Goal: Transaction & Acquisition: Purchase product/service

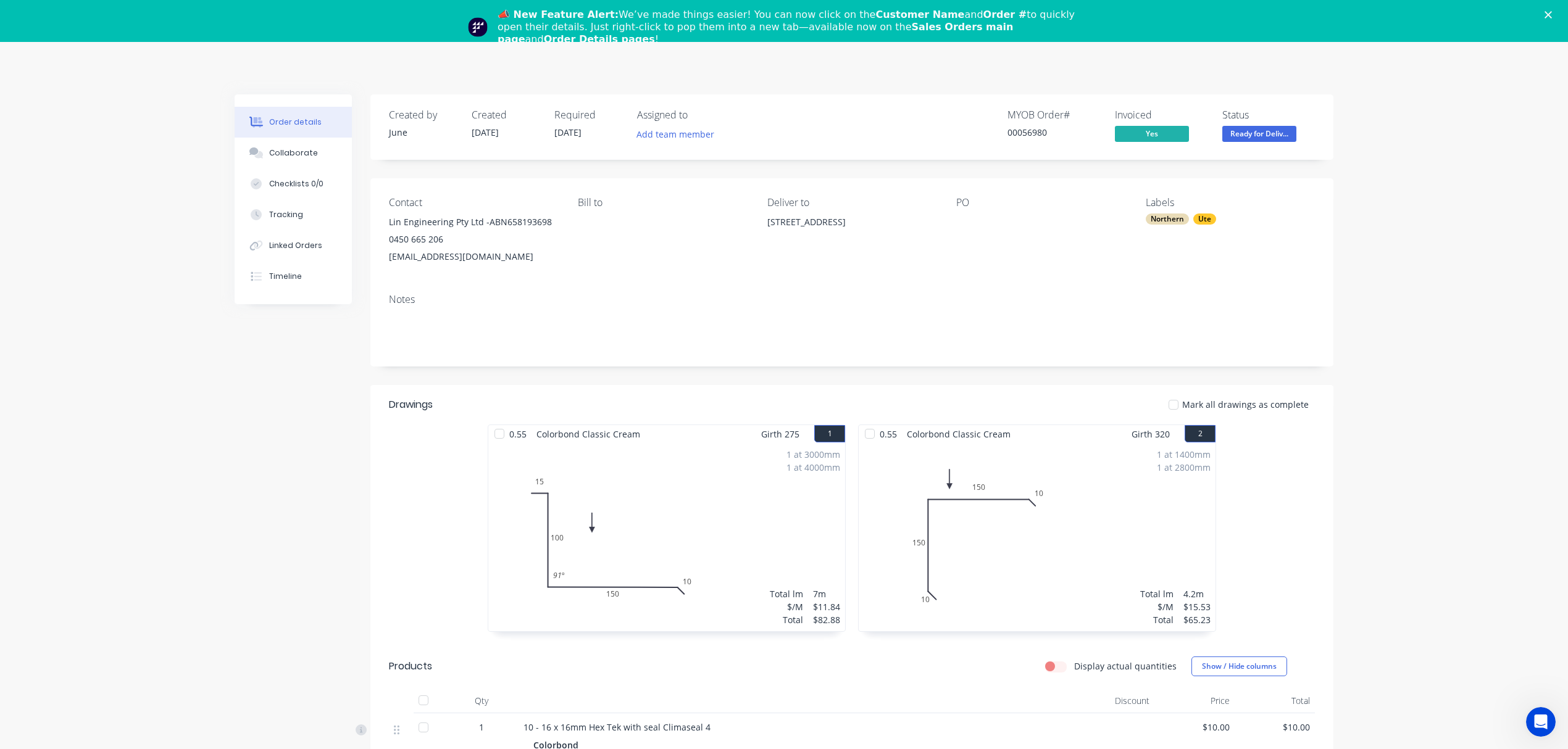
drag, startPoint x: 1045, startPoint y: 60, endPoint x: 1026, endPoint y: 69, distance: 21.0
click at [1045, 60] on div "Order details Collaborate Checklists 0/0 Tracking Linked Orders Timeline Order …" at bounding box center [784, 611] width 1568 height 1139
click at [1552, 15] on icon "Close" at bounding box center [1549, 15] width 7 height 7
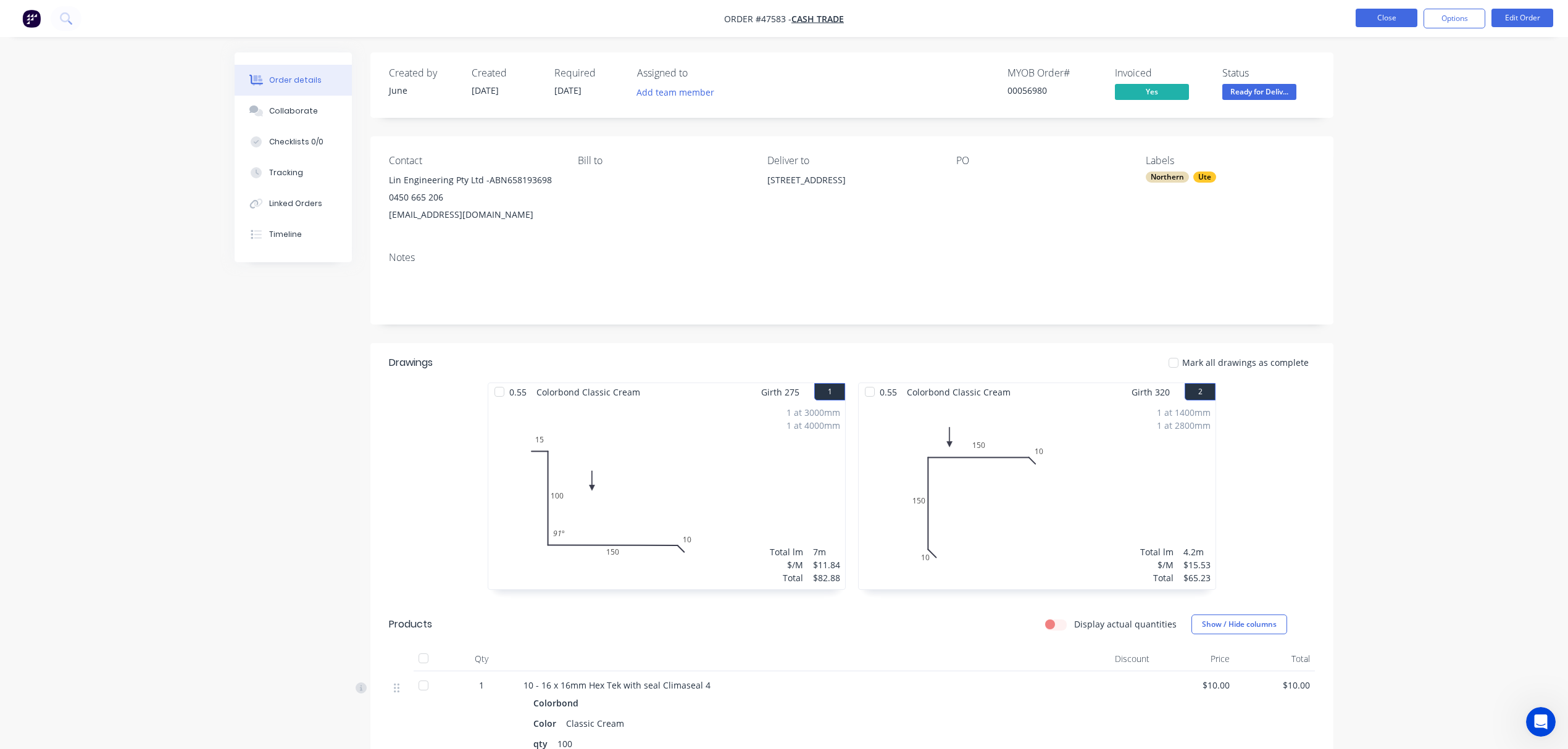
click at [1361, 15] on button "Close" at bounding box center [1386, 18] width 62 height 19
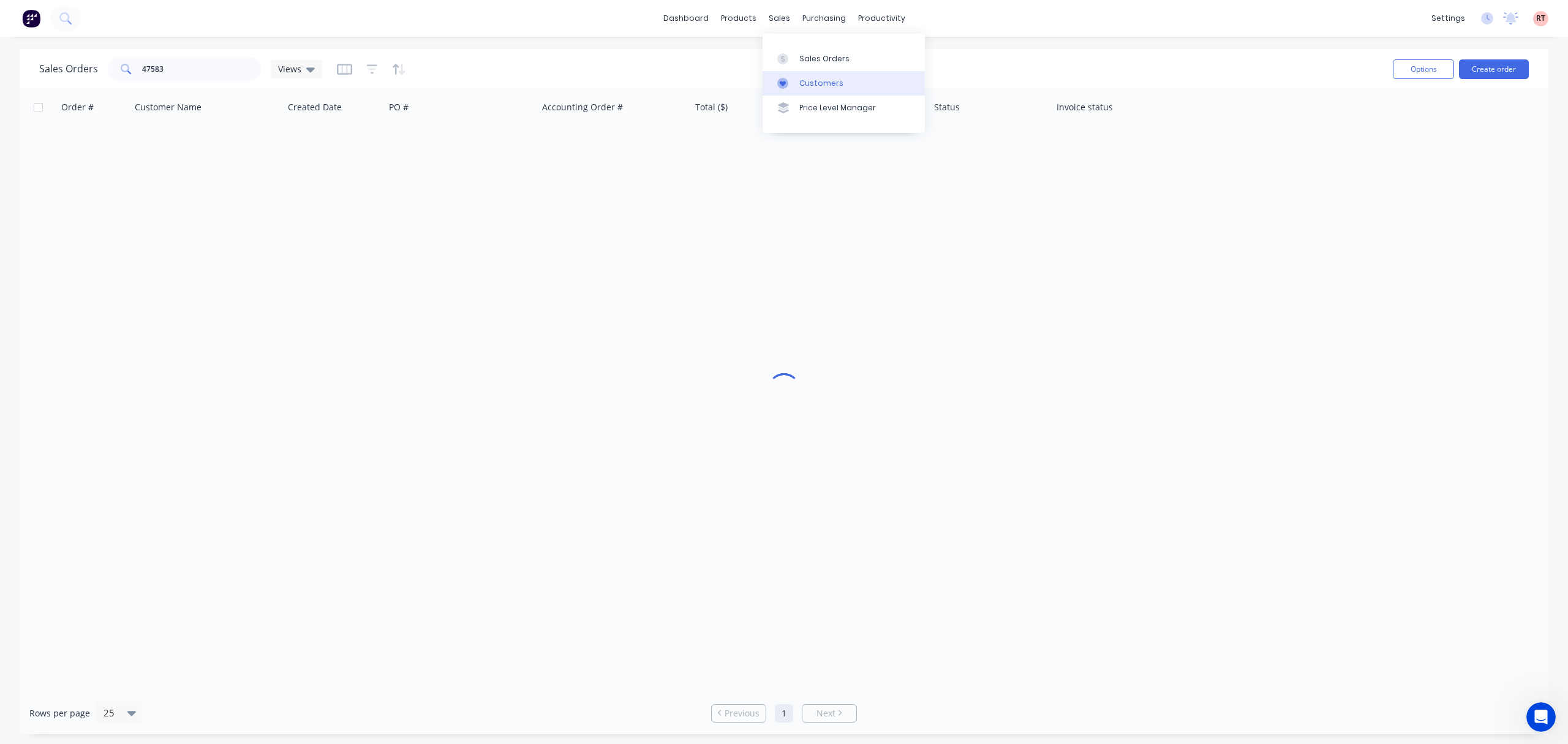
click at [802, 80] on div "Customers" at bounding box center [822, 84] width 44 height 11
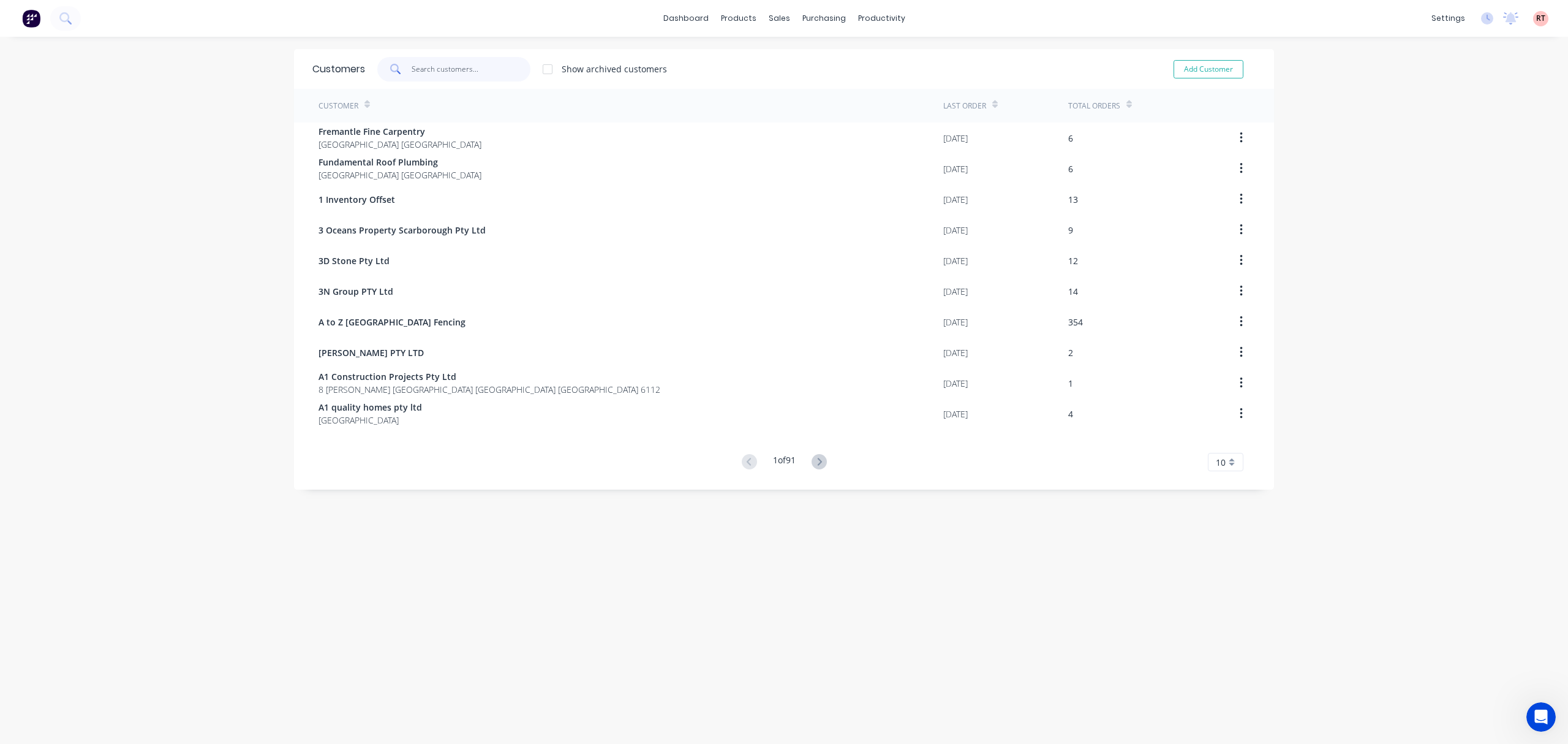
click at [466, 69] on input "text" at bounding box center [472, 69] width 119 height 25
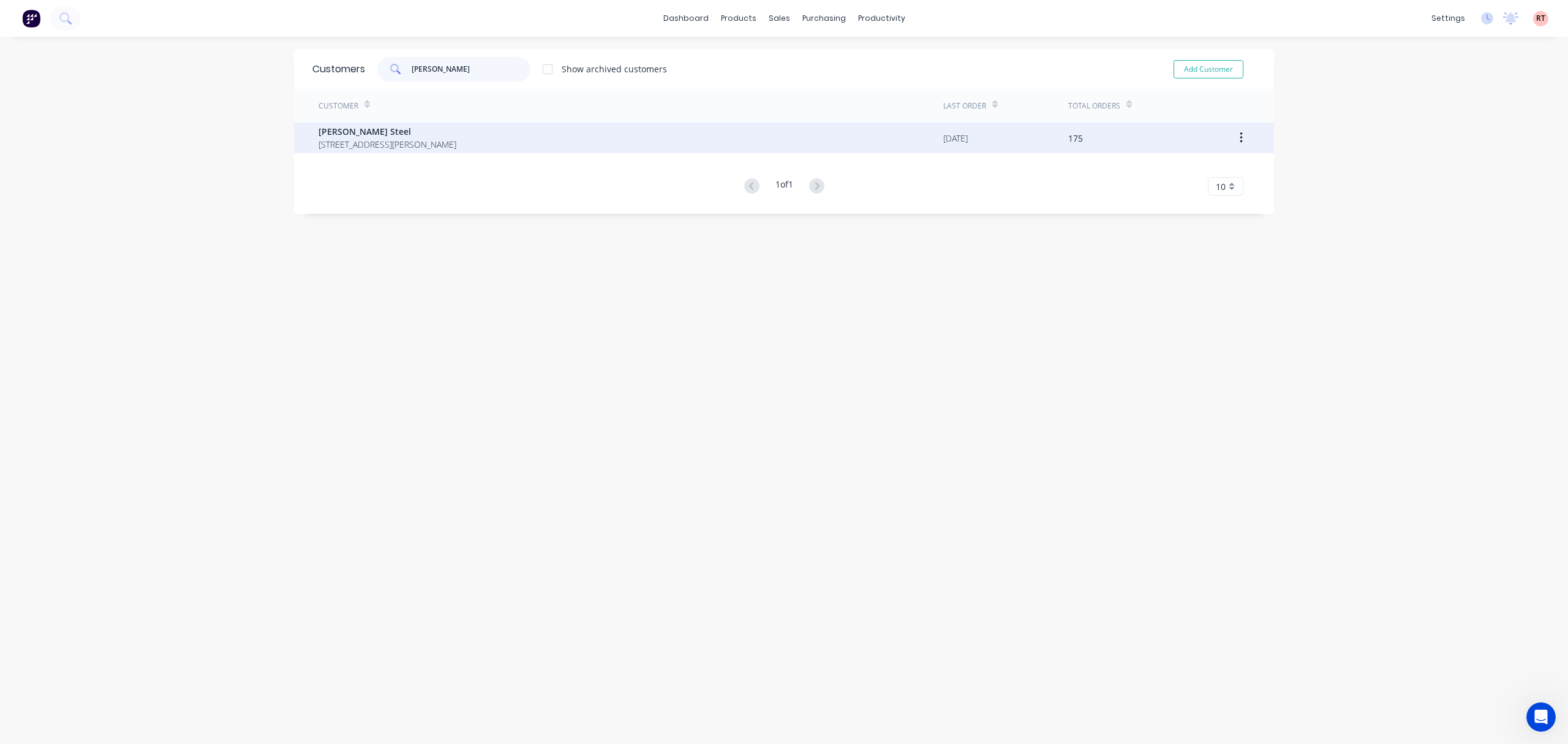
type input "[PERSON_NAME]"
click at [449, 135] on span "[PERSON_NAME] Steel" at bounding box center [388, 132] width 138 height 13
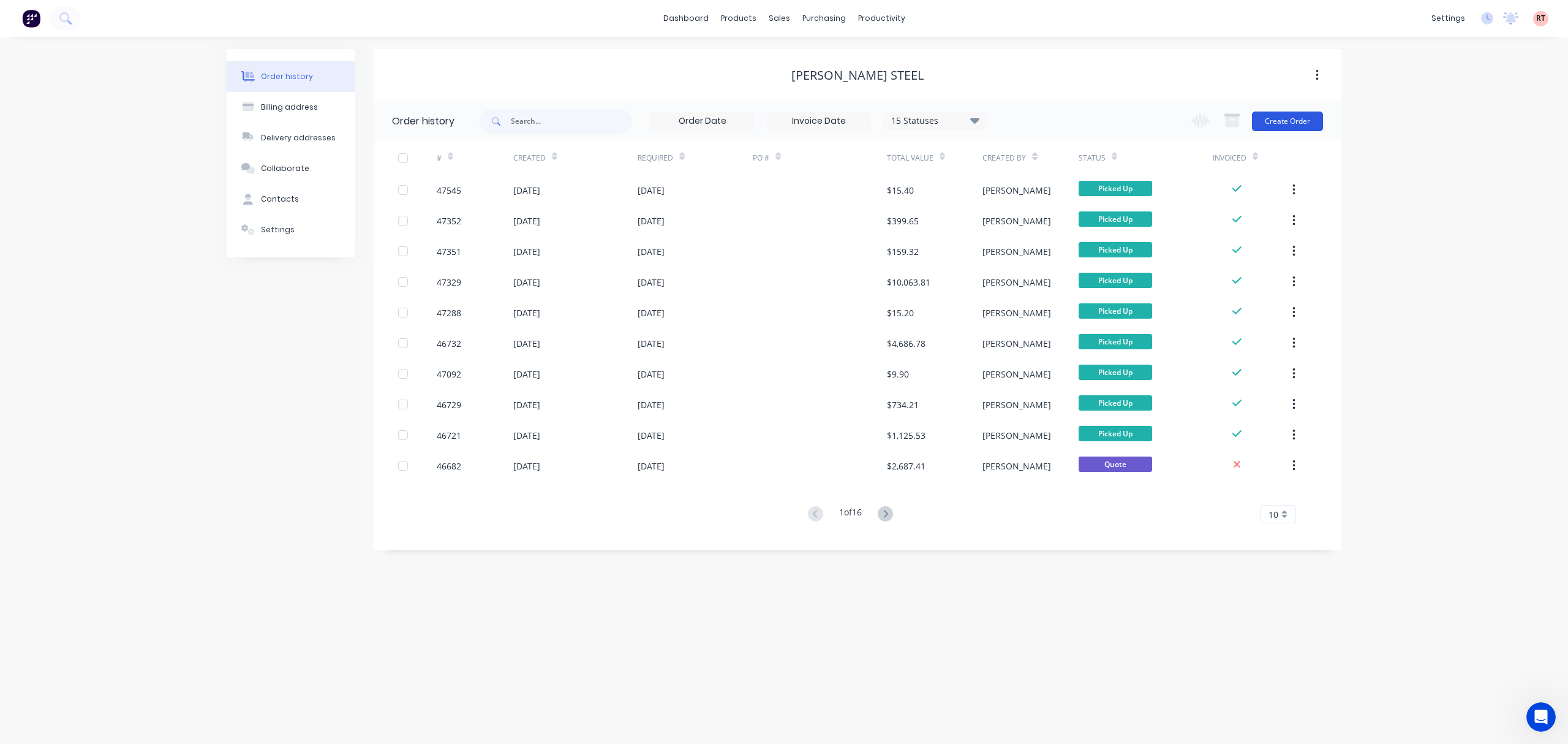
click at [1285, 124] on button "Create Order" at bounding box center [1287, 120] width 71 height 19
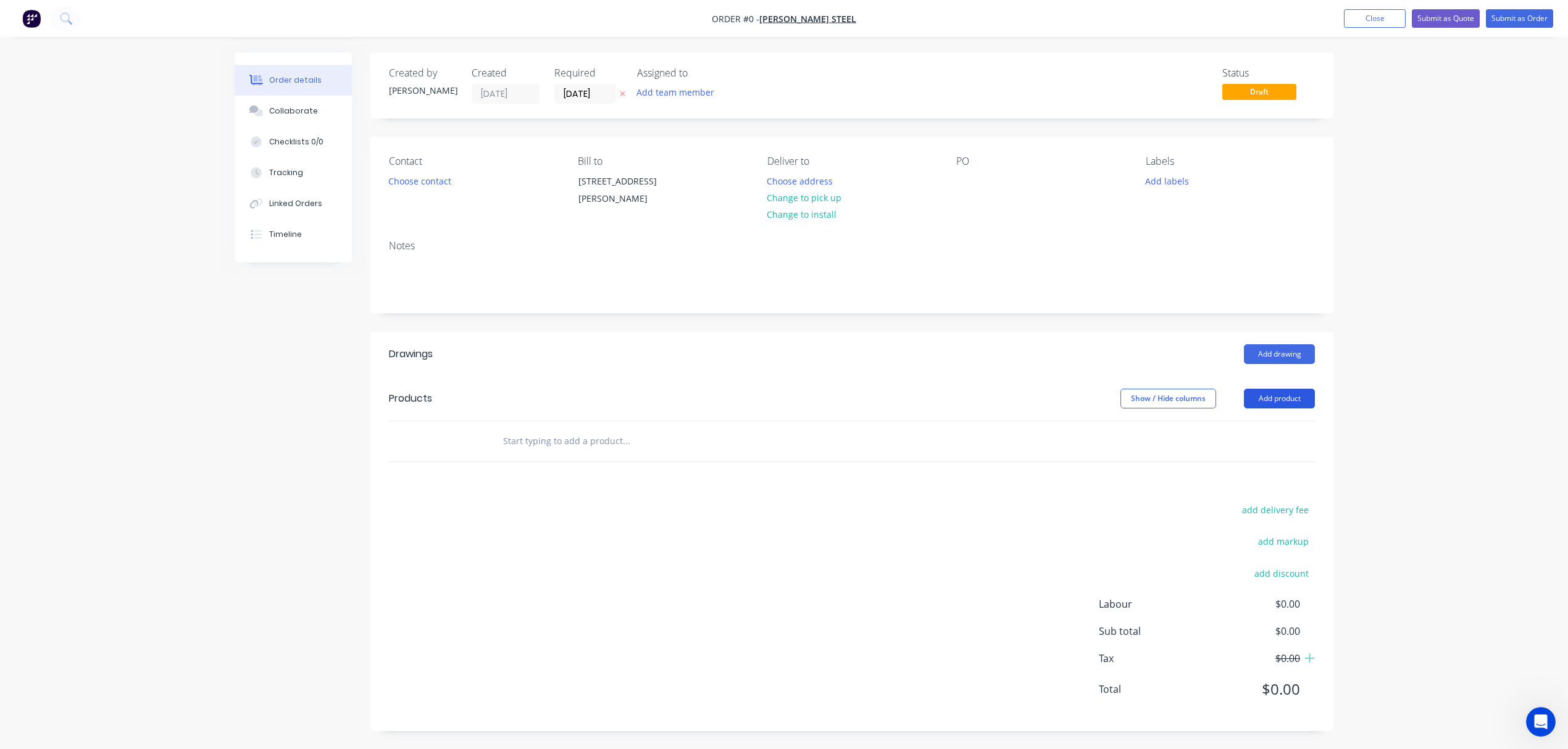
click at [1268, 398] on button "Add product" at bounding box center [1279, 398] width 71 height 19
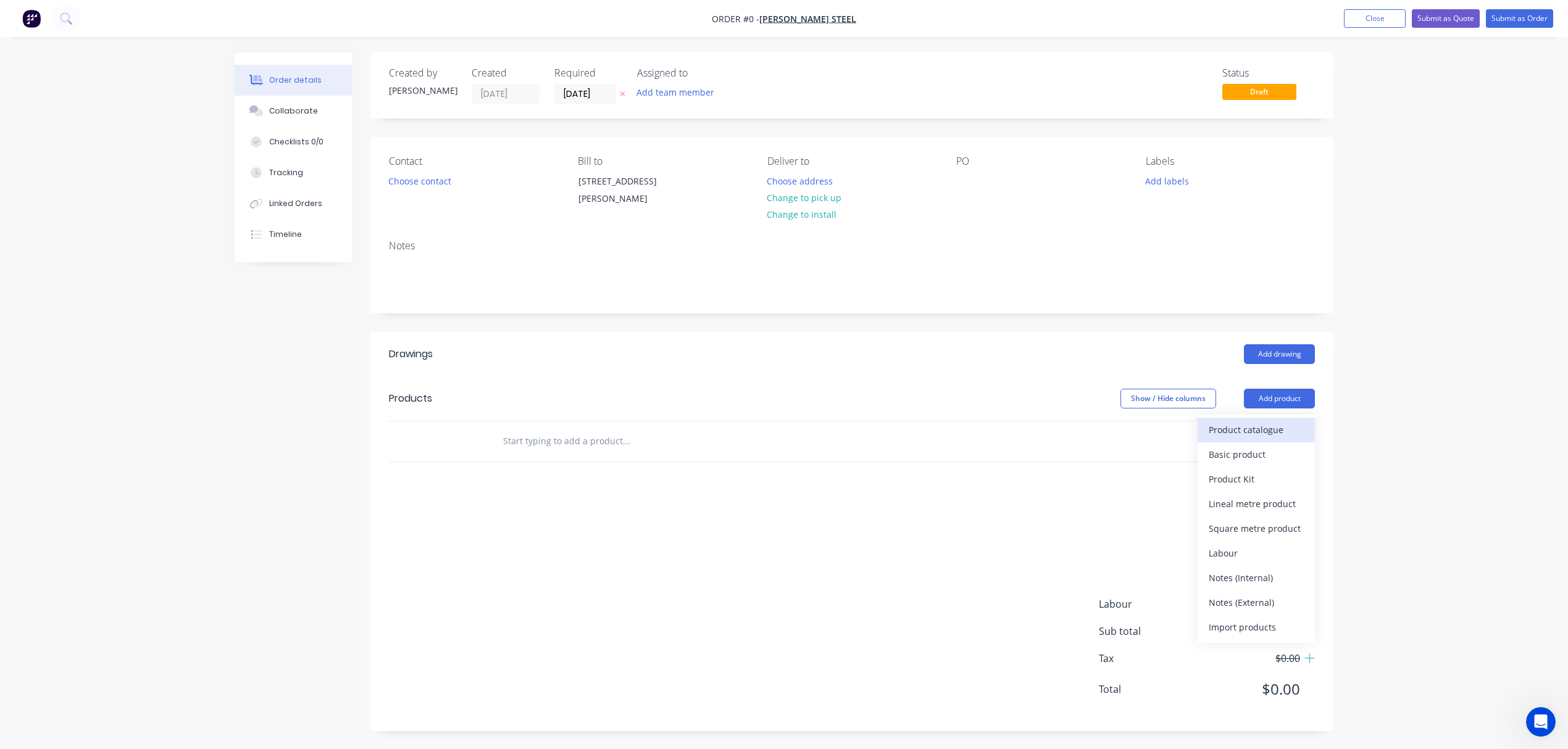
click at [1272, 438] on div "Product catalogue" at bounding box center [1256, 430] width 95 height 18
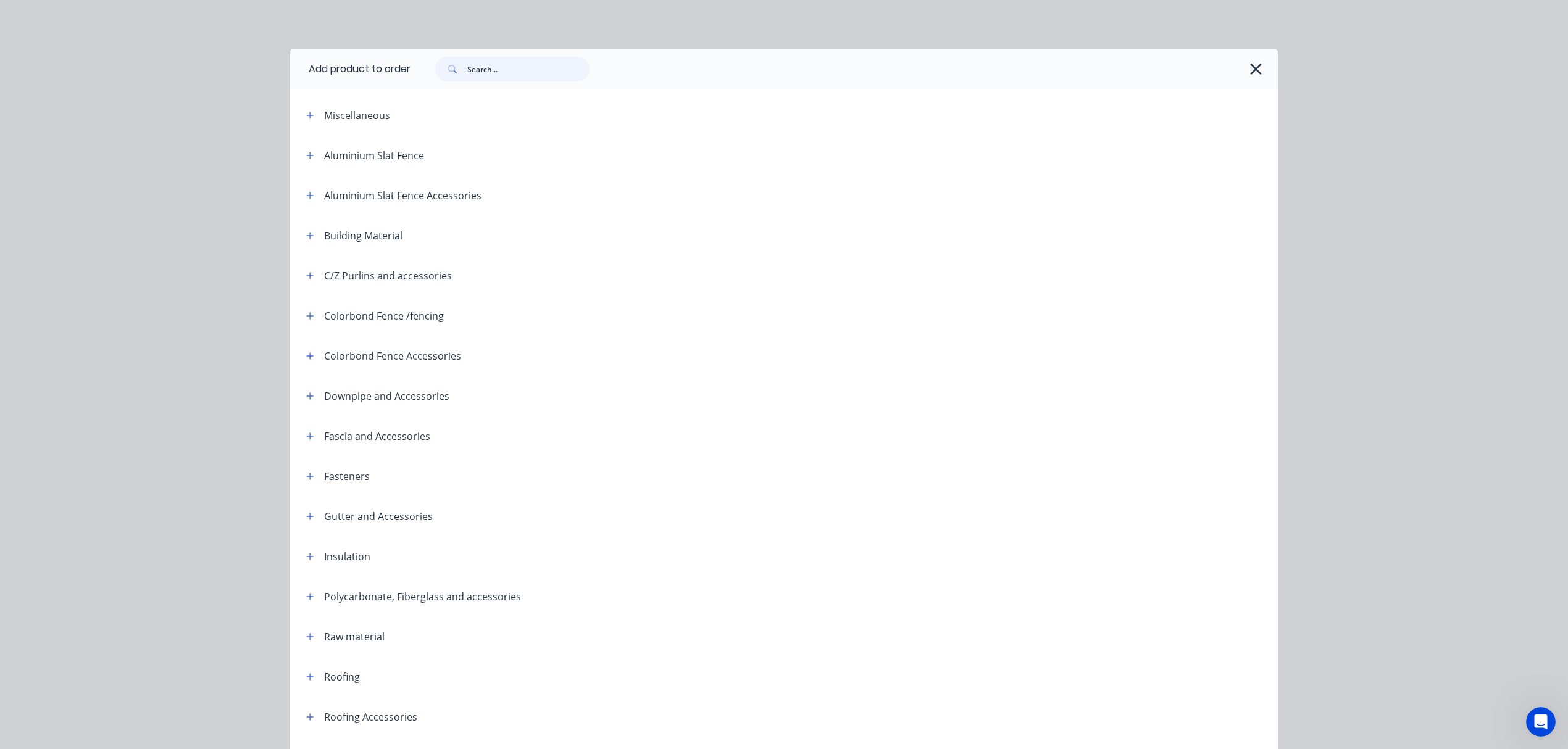
click at [512, 68] on input "text" at bounding box center [529, 69] width 122 height 25
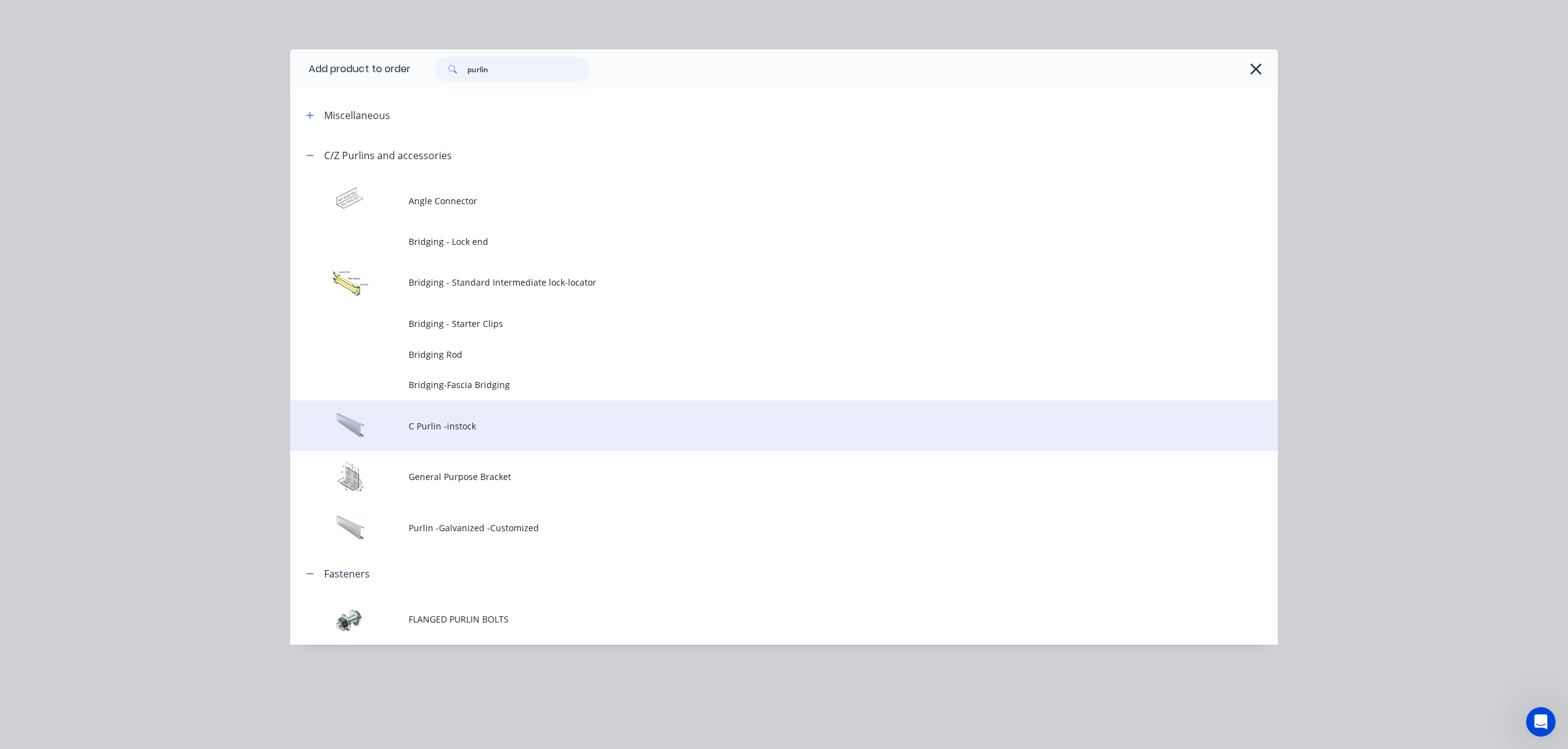
type input "purlin"
click at [478, 416] on td "C Purlin -instock" at bounding box center [843, 426] width 869 height 51
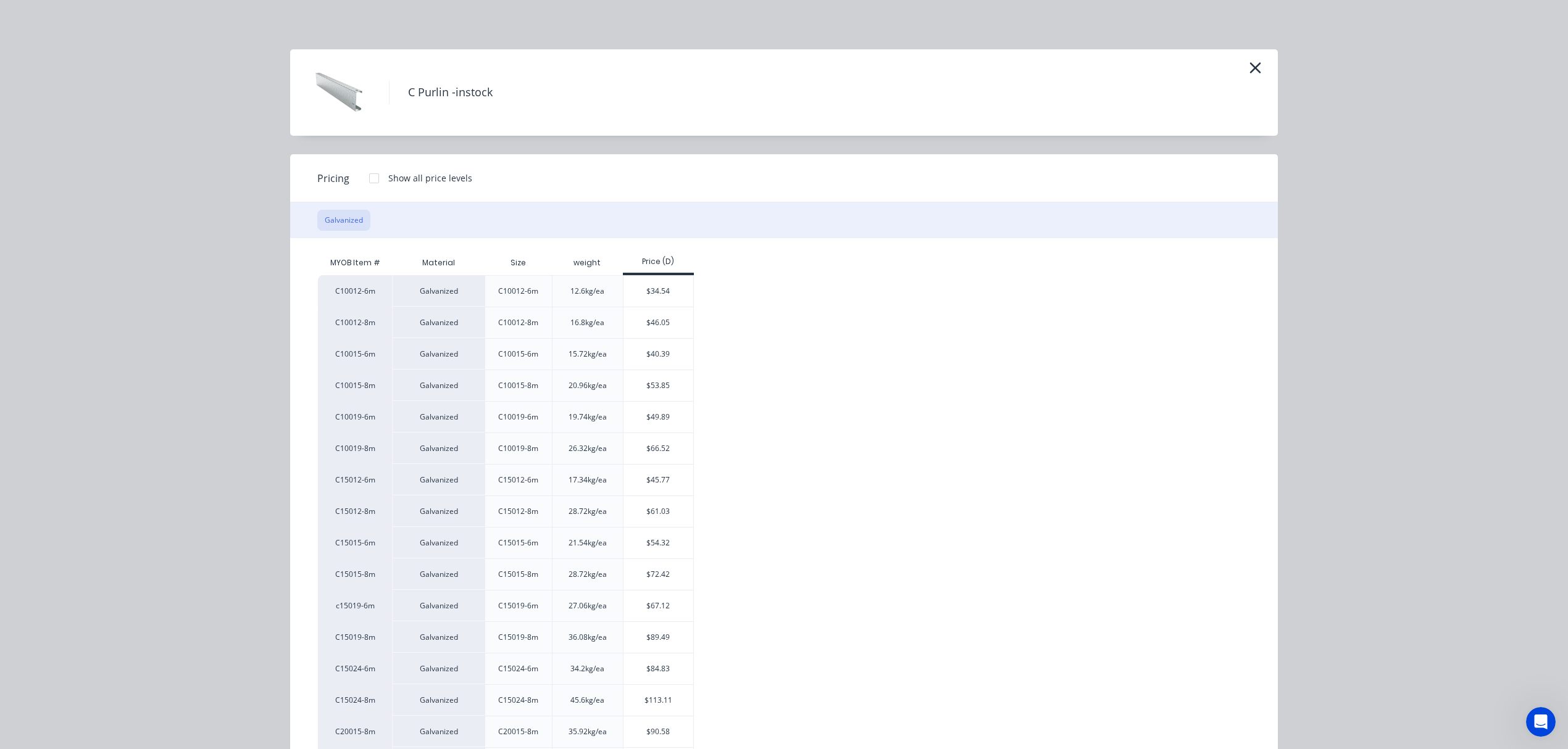
scroll to position [164, 0]
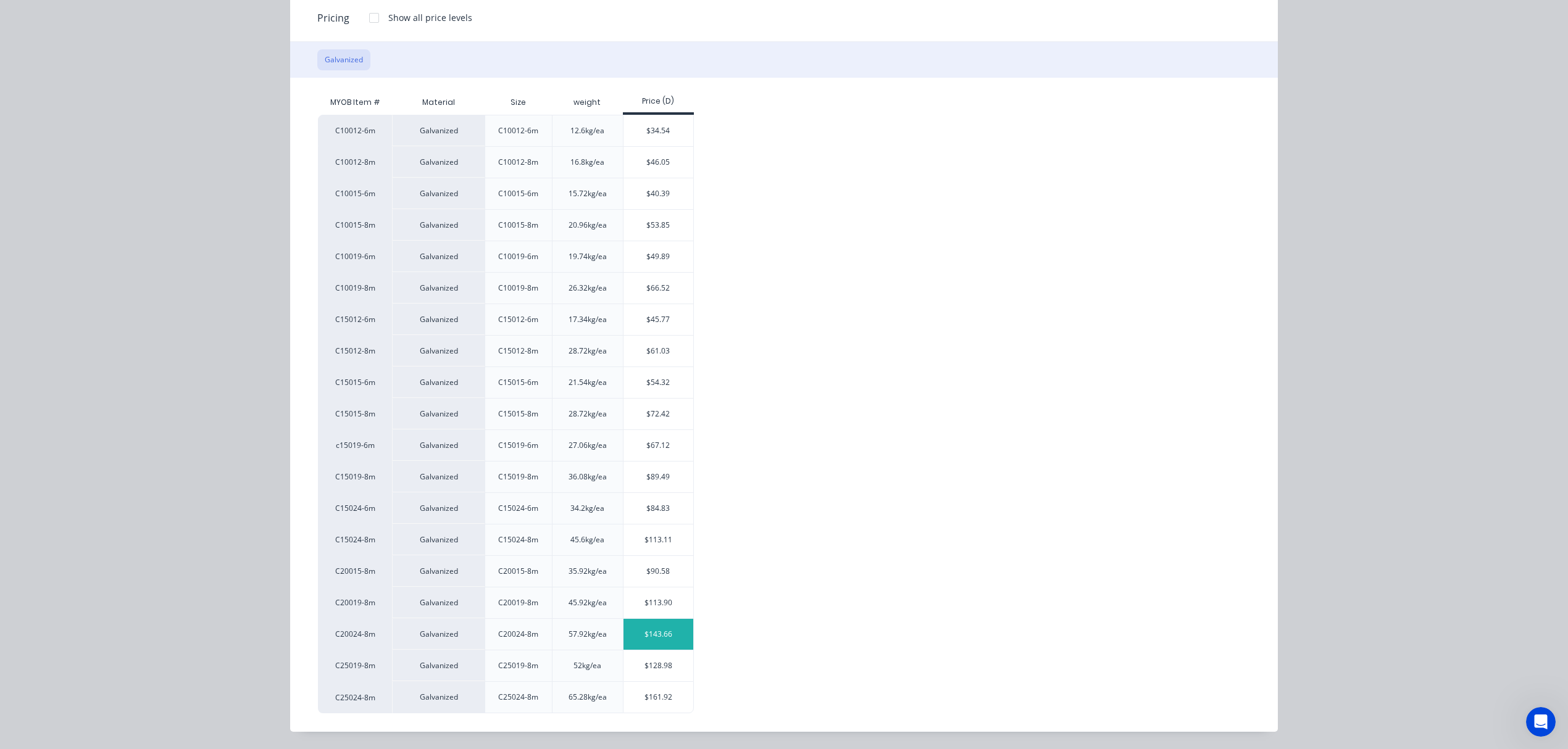
click at [653, 633] on div "$143.66" at bounding box center [658, 634] width 69 height 31
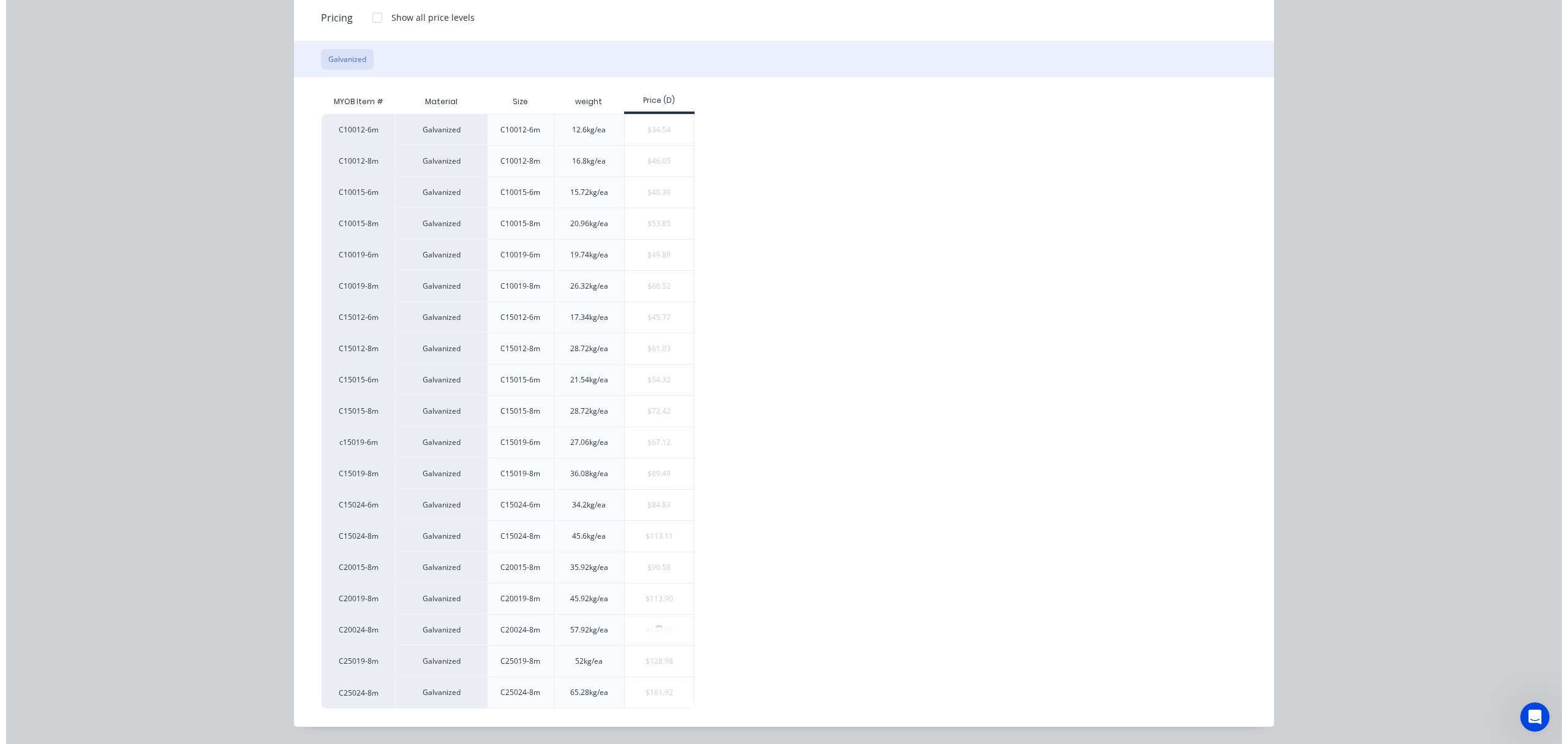
scroll to position [0, 0]
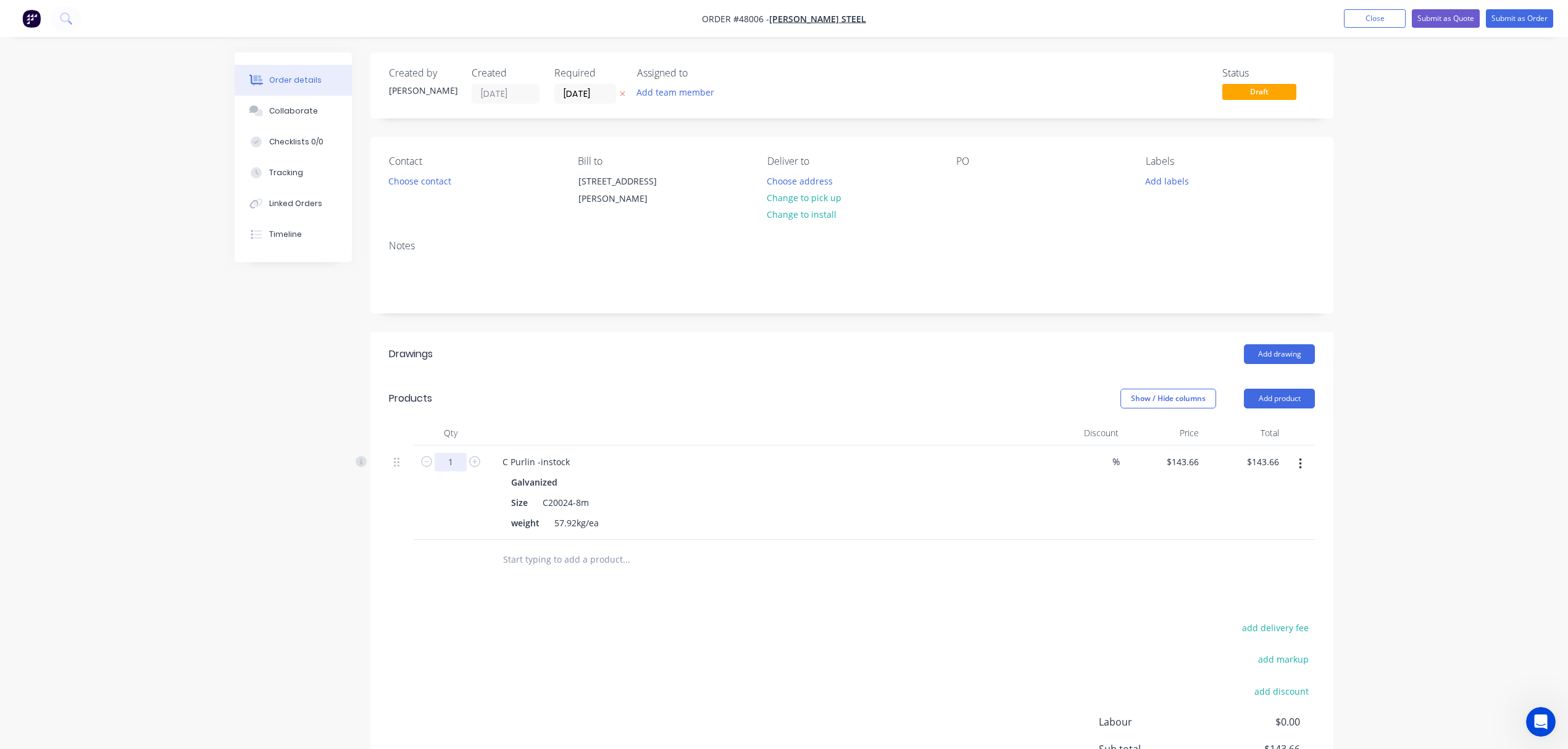
click at [462, 458] on input "1" at bounding box center [450, 462] width 32 height 19
type input "6"
type input "$861.96"
click at [1210, 329] on div "Created by [PERSON_NAME] Created [DATE] Required [DATE] Assigned to Add team me…" at bounding box center [852, 451] width 963 height 797
drag, startPoint x: 960, startPoint y: 356, endPoint x: 1243, endPoint y: 319, distance: 285.4
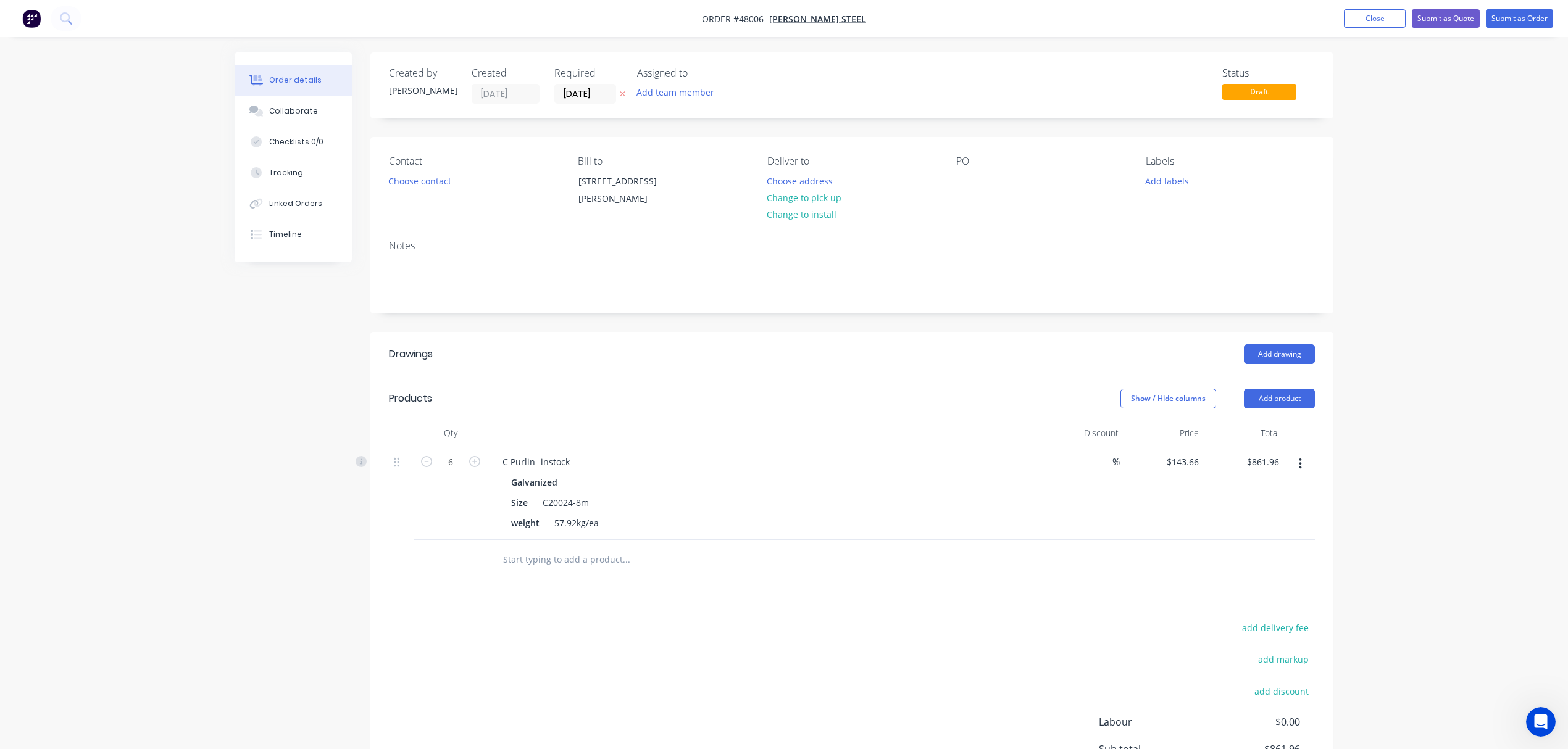
click at [960, 356] on div "Add drawing" at bounding box center [950, 354] width 729 height 19
drag, startPoint x: 1517, startPoint y: 248, endPoint x: 1515, endPoint y: 213, distance: 35.1
click at [1517, 243] on div "Order details Collaborate Checklists 0/0 Tracking Linked Orders Timeline Order …" at bounding box center [784, 433] width 1568 height 868
click at [1517, 20] on button "Submit as Order" at bounding box center [1519, 19] width 68 height 19
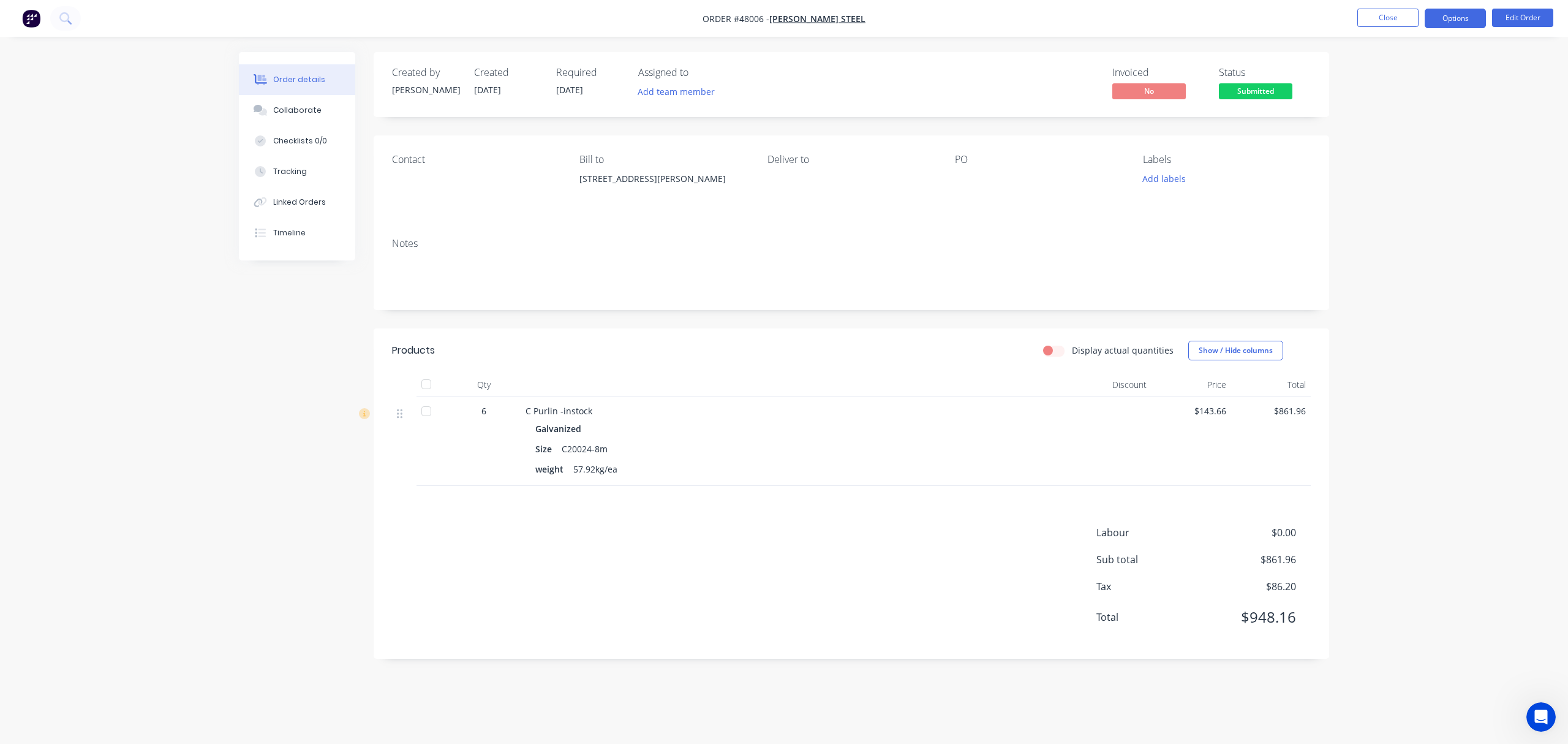
click at [1452, 18] on button "Options" at bounding box center [1455, 17] width 62 height 19
click at [1404, 169] on div "Delivery Docket" at bounding box center [1418, 172] width 113 height 17
click at [1395, 115] on div "Without pricing" at bounding box center [1418, 123] width 113 height 17
click at [625, 29] on nav "Order #48006 - [PERSON_NAME] Steel Close Options EMAIL / PRINT Invoice Partial …" at bounding box center [784, 18] width 1568 height 37
drag, startPoint x: 934, startPoint y: 60, endPoint x: 1244, endPoint y: 65, distance: 310.0
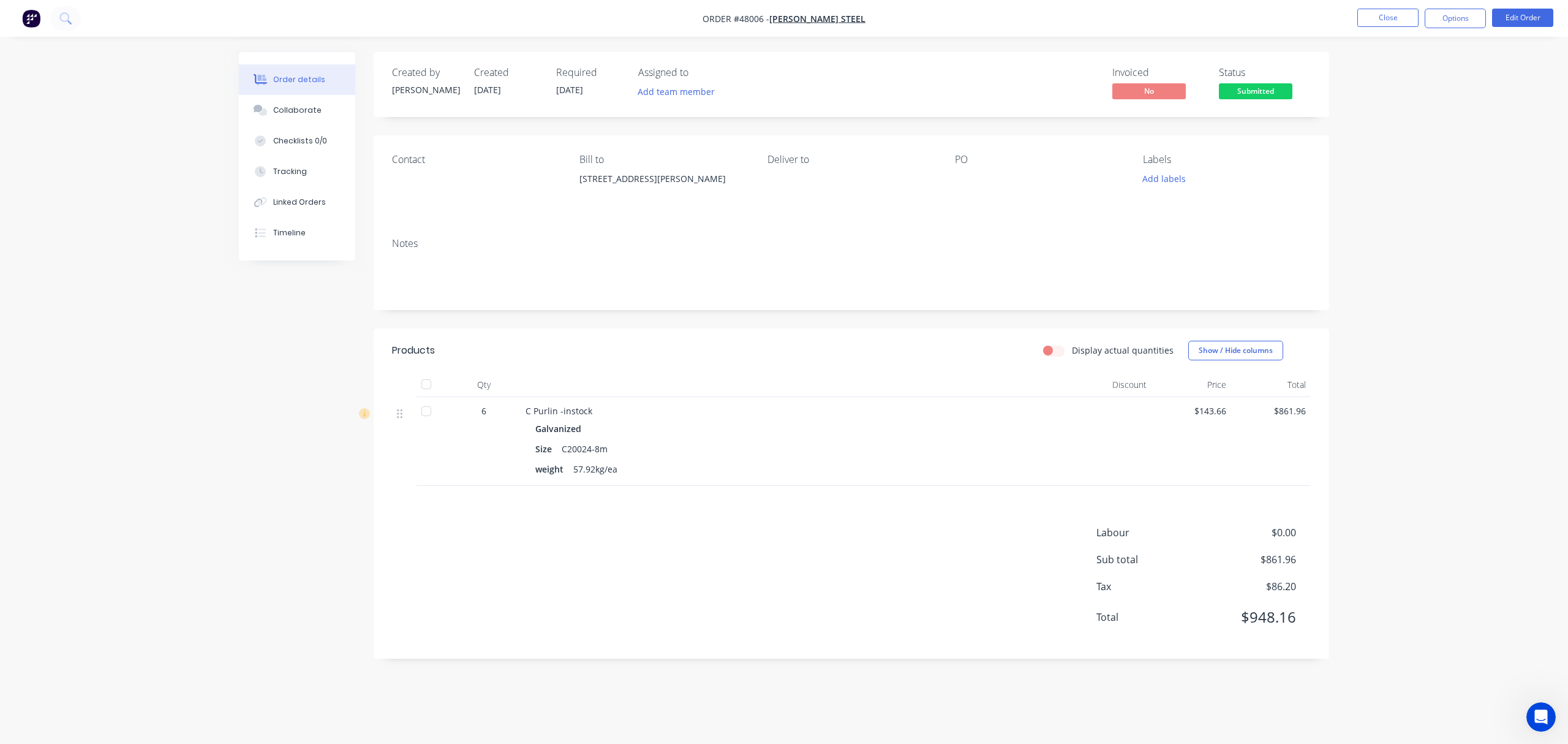
click at [935, 60] on div "Created by [PERSON_NAME] Created [DATE] Required [DATE] Assigned to Add team me…" at bounding box center [852, 85] width 956 height 65
click at [1447, 14] on button "Options" at bounding box center [1455, 17] width 62 height 19
click at [1416, 69] on div "Invoice" at bounding box center [1418, 74] width 113 height 17
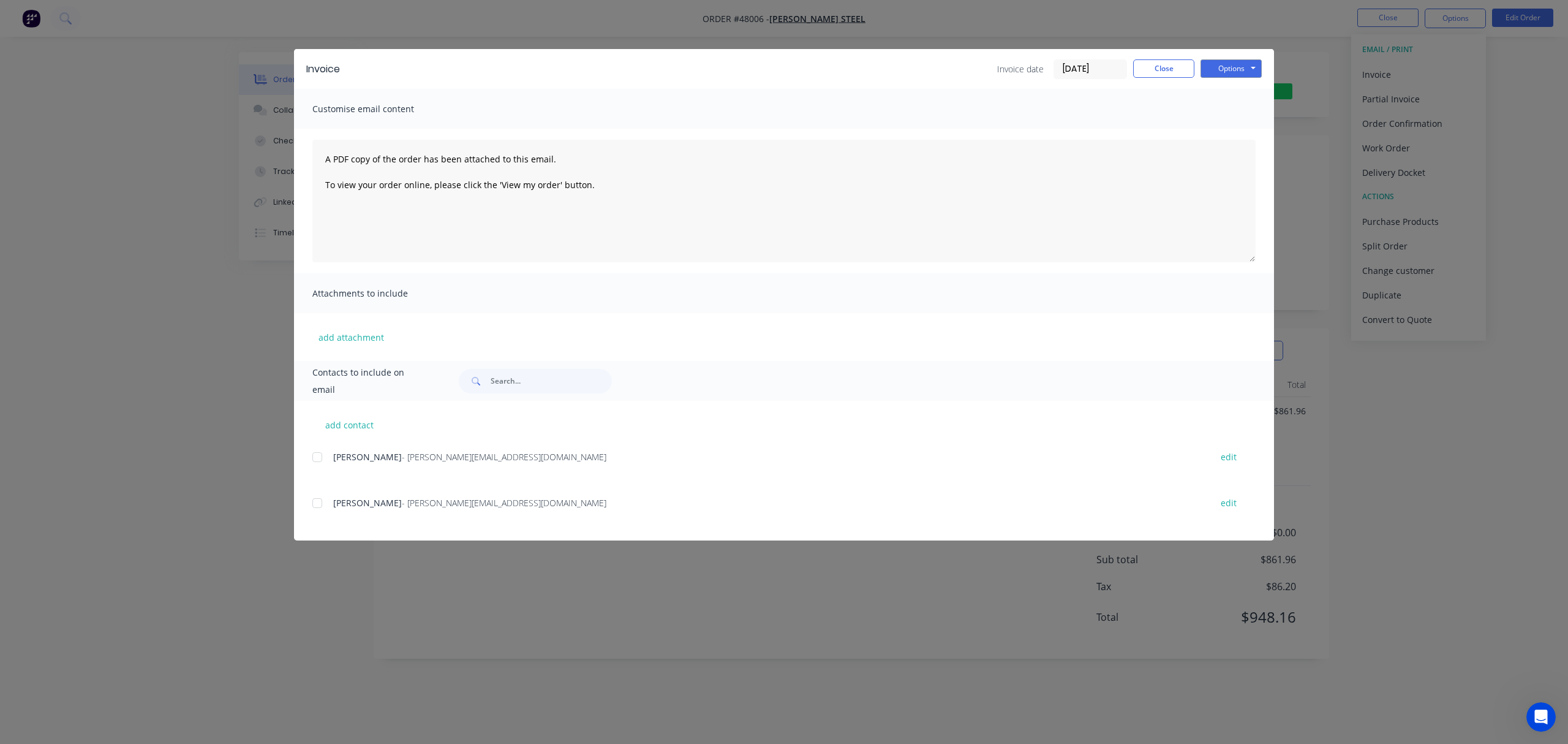
click at [321, 453] on div at bounding box center [317, 457] width 25 height 25
click at [1222, 65] on button "Options" at bounding box center [1231, 69] width 62 height 18
click at [1239, 126] on button "Email" at bounding box center [1239, 131] width 78 height 20
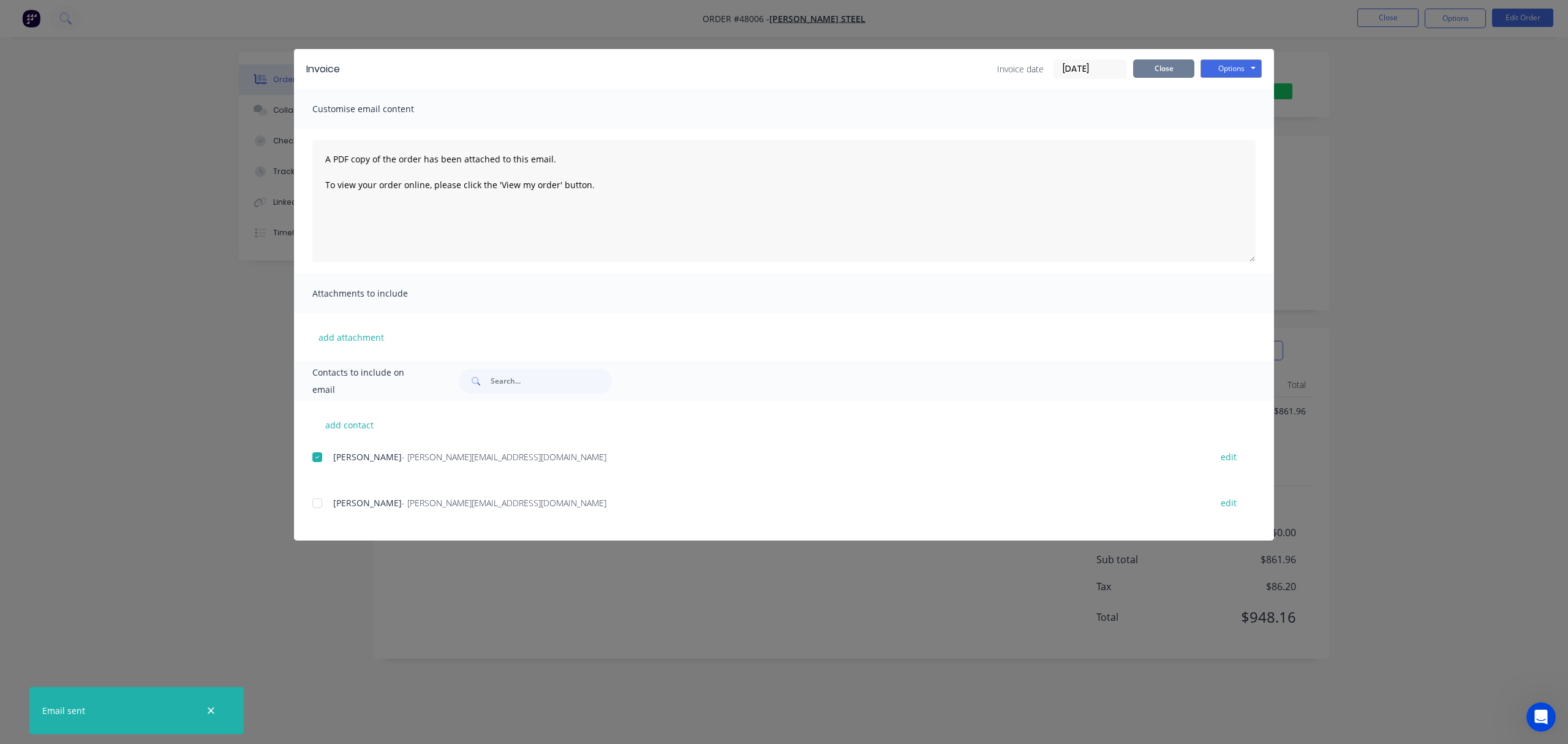
click at [1167, 69] on button "Close" at bounding box center [1164, 69] width 62 height 18
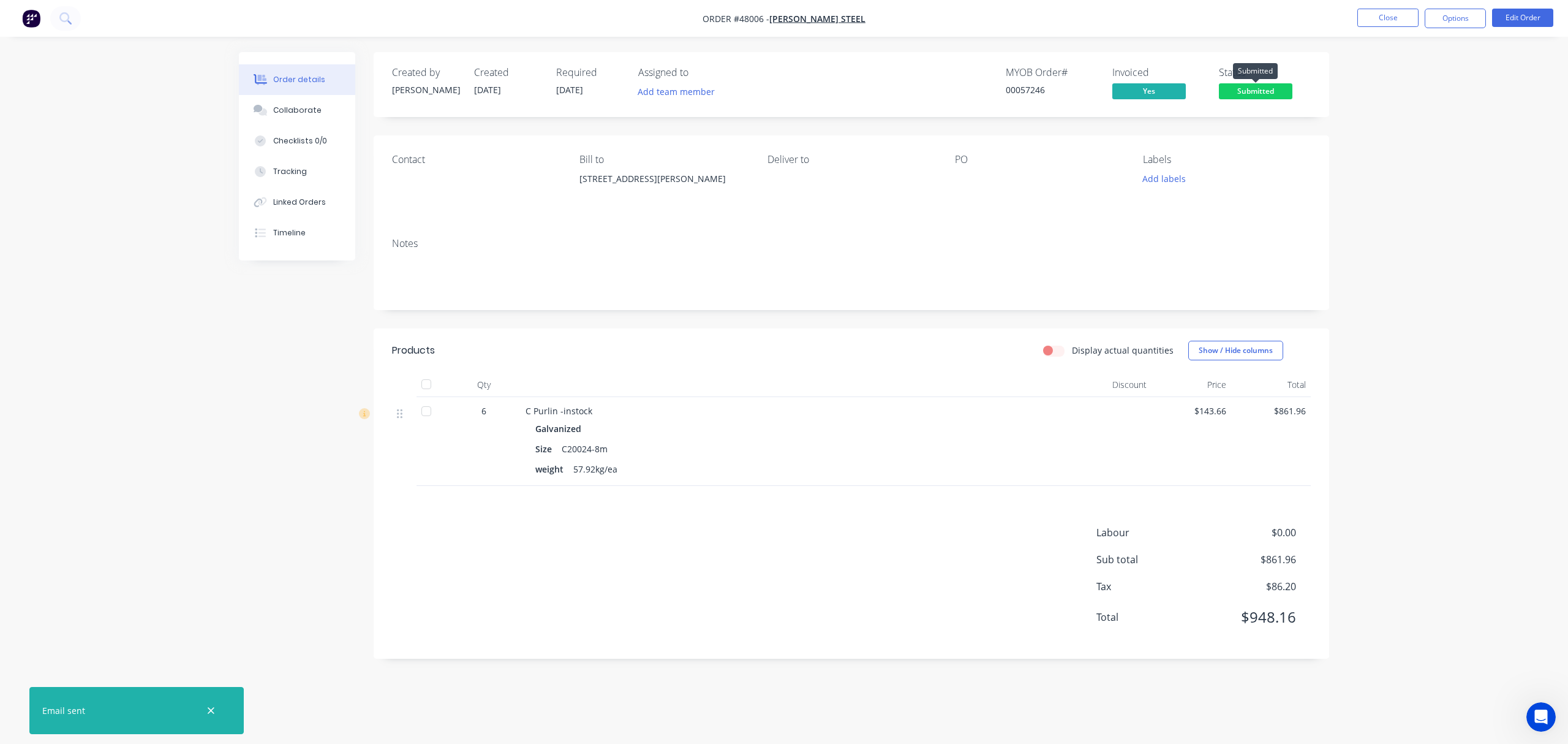
click at [1258, 94] on span "Submitted" at bounding box center [1256, 91] width 74 height 16
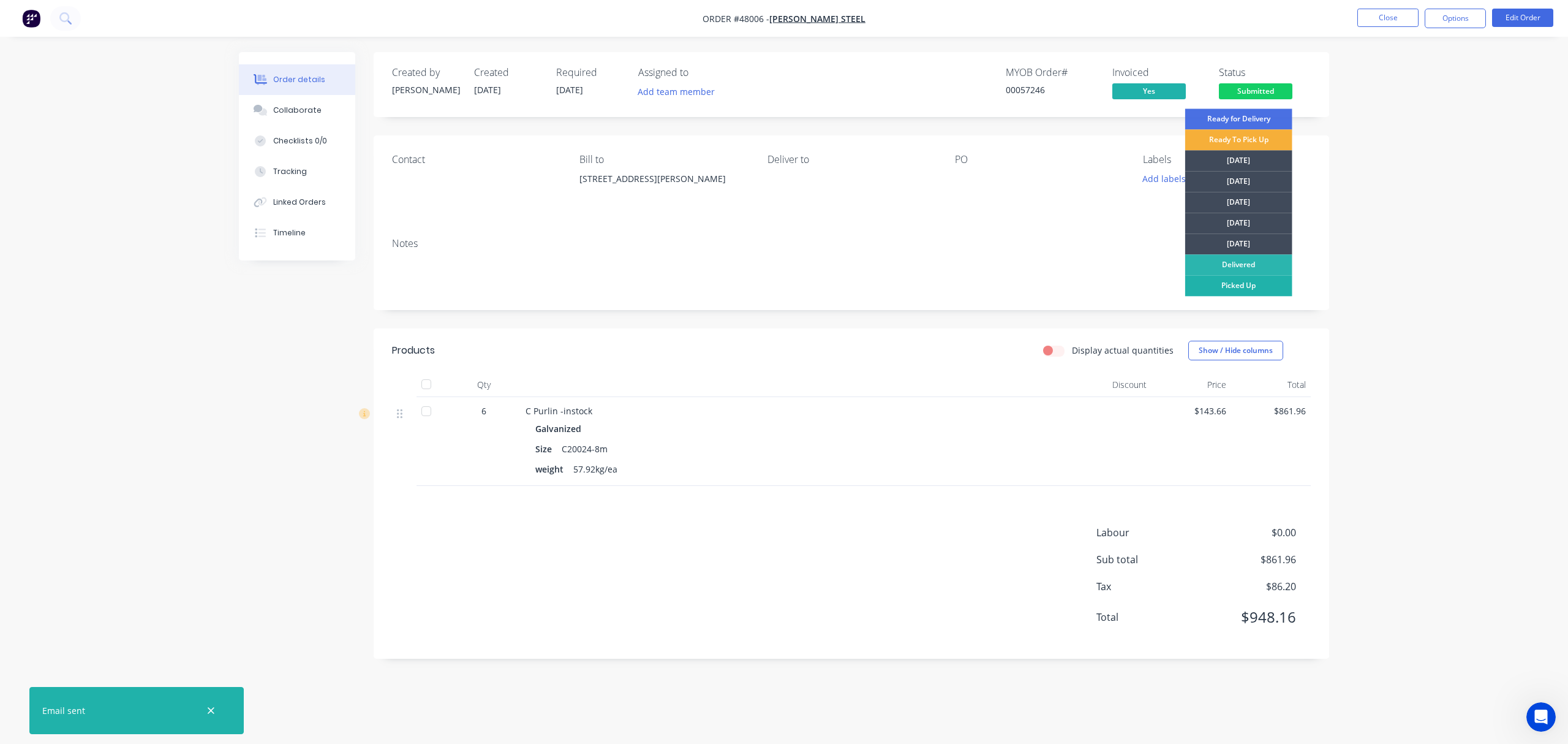
click at [1258, 286] on div "Picked Up" at bounding box center [1239, 285] width 108 height 21
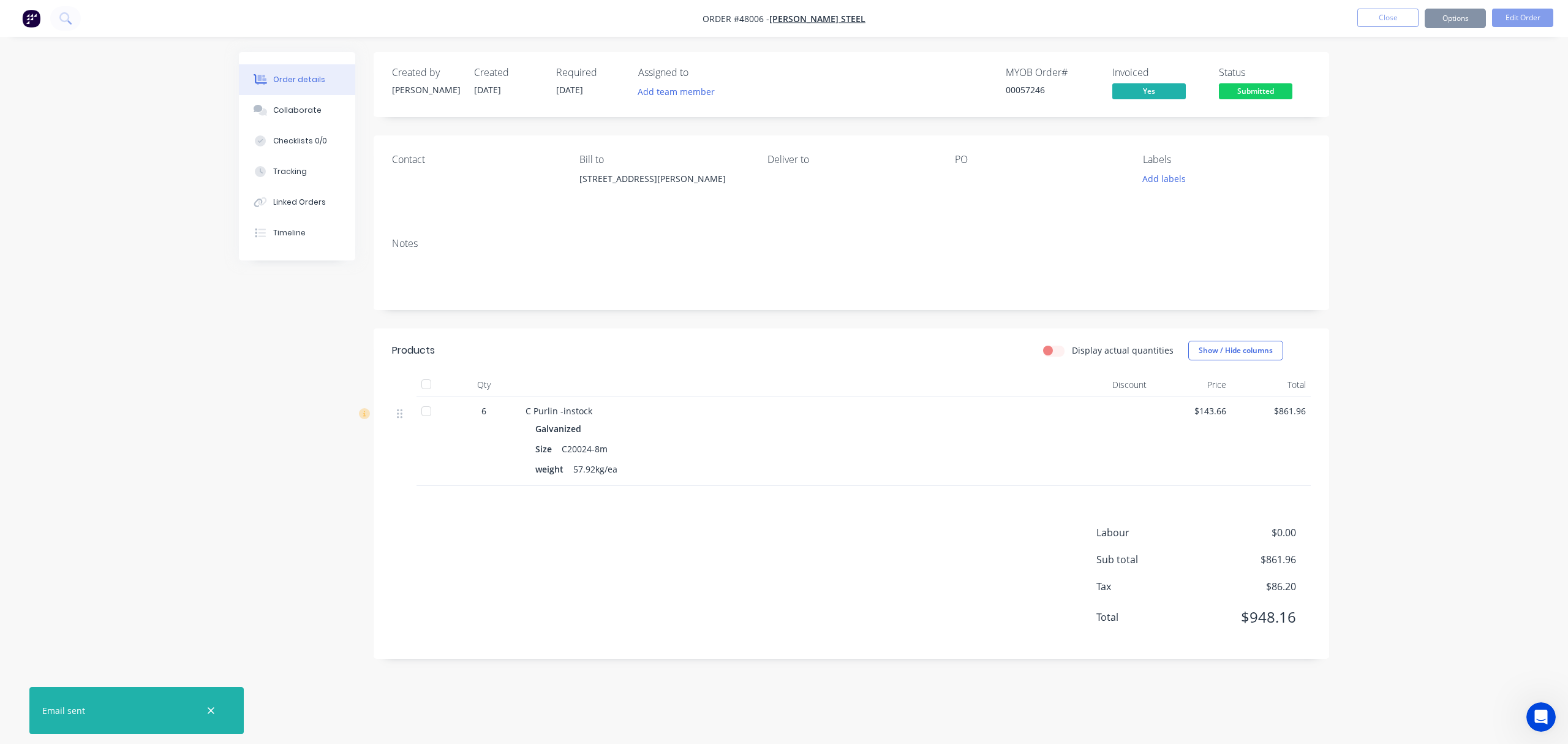
click at [1438, 236] on div "Order details Collaborate Checklists 0/0 Tracking Linked Orders Timeline Order …" at bounding box center [784, 372] width 1568 height 744
